Goal: Transaction & Acquisition: Register for event/course

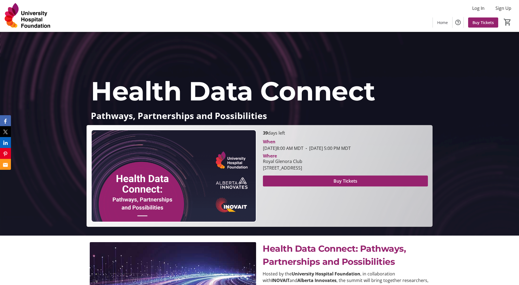
scroll to position [49, 0]
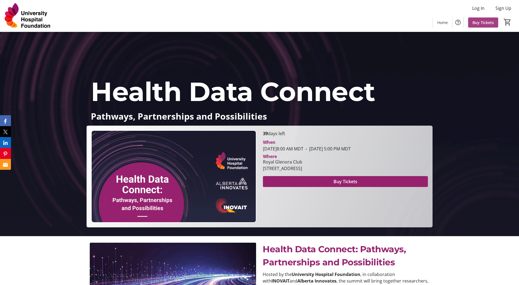
click at [483, 25] on span "Buy Tickets" at bounding box center [482, 23] width 21 height 6
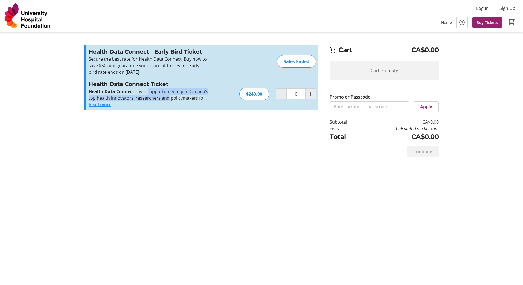
drag, startPoint x: 146, startPoint y: 92, endPoint x: 165, endPoint y: 99, distance: 20.3
click at [165, 99] on p "Health Data Connect is your opportunity to join Canada’s top health innovators,…" at bounding box center [148, 94] width 119 height 13
click at [98, 104] on button "Read more" at bounding box center [100, 104] width 23 height 7
